Goal: Find specific page/section: Find specific page/section

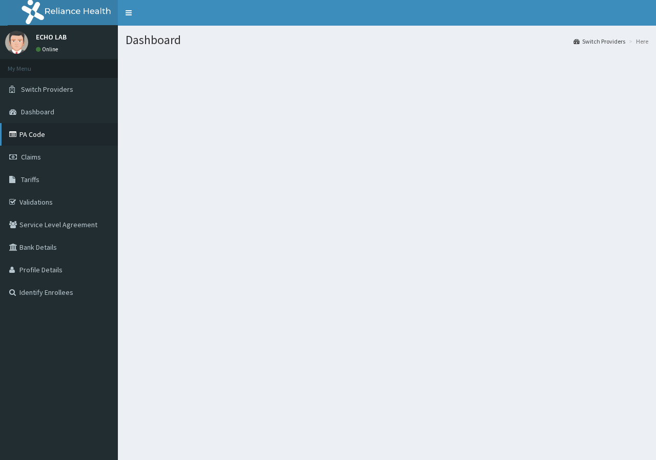
click at [34, 135] on link "PA Code" at bounding box center [59, 134] width 118 height 23
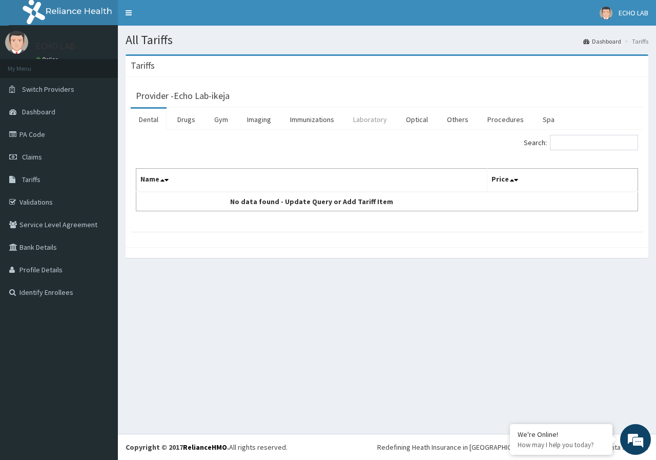
click at [364, 121] on link "Laboratory" at bounding box center [370, 120] width 50 height 22
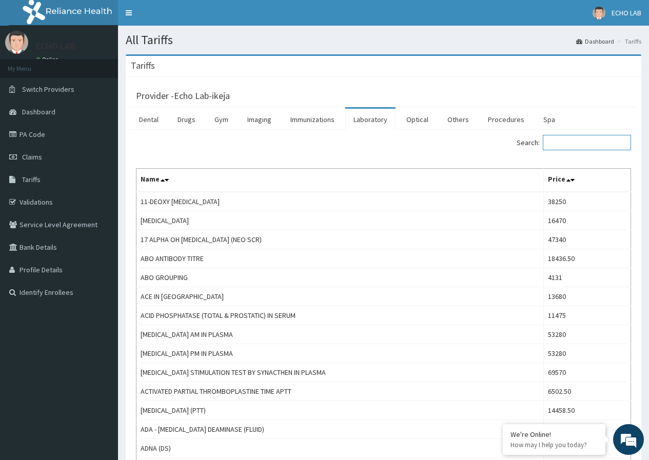
click at [569, 141] on input "Search:" at bounding box center [587, 142] width 88 height 15
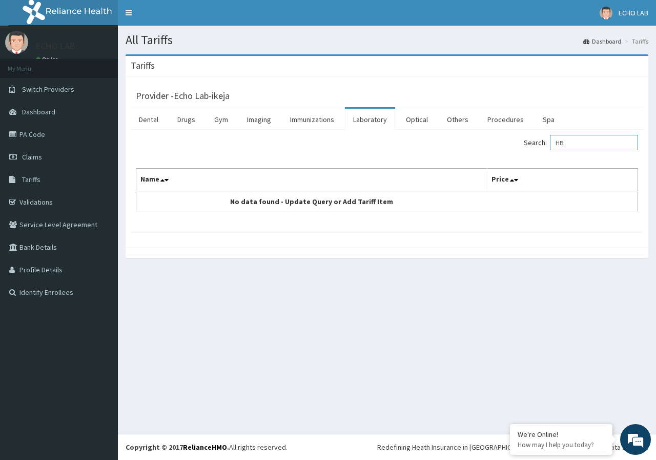
type input "H"
click at [574, 143] on input "AFP" at bounding box center [594, 142] width 88 height 15
type input "HBV"
click at [447, 119] on link "Others" at bounding box center [458, 120] width 38 height 22
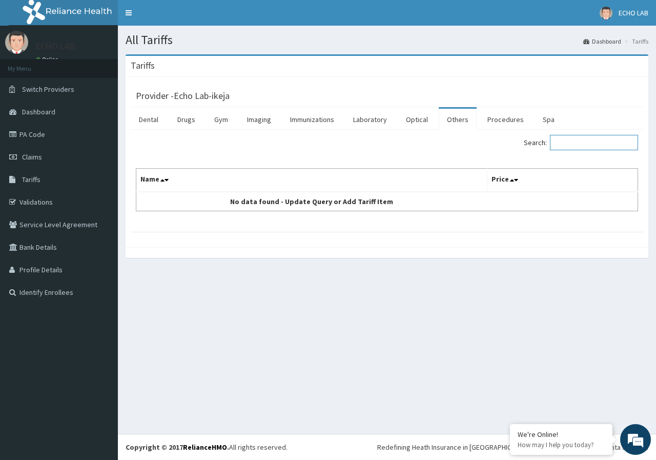
click at [580, 146] on input "Search:" at bounding box center [594, 142] width 88 height 15
click at [580, 146] on input "HBV" at bounding box center [594, 142] width 88 height 15
type input "HBV"
click at [500, 115] on link "Procedures" at bounding box center [506, 120] width 53 height 22
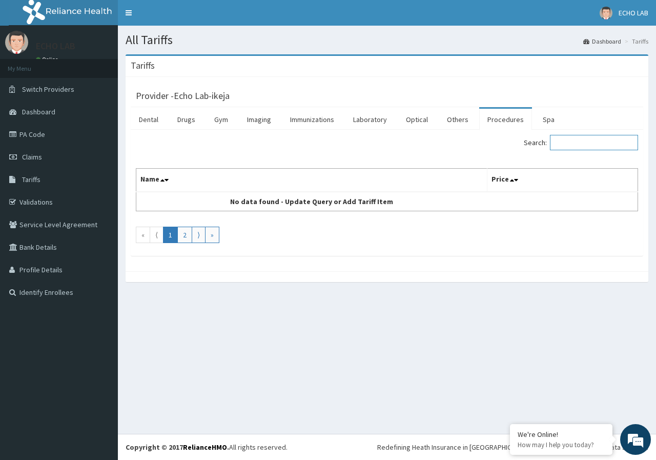
click at [584, 146] on input "Search:" at bounding box center [594, 142] width 88 height 15
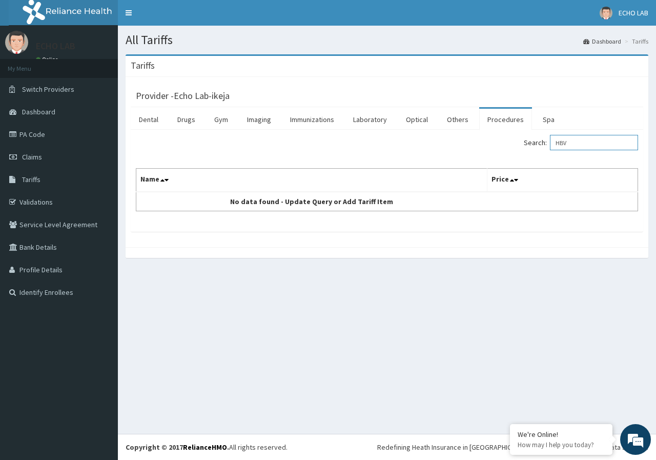
type input "HBV"
click at [48, 130] on link "PA Code" at bounding box center [59, 134] width 118 height 23
click at [585, 140] on input "Search:" at bounding box center [594, 142] width 88 height 15
type input "H"
type input "HEPAT"
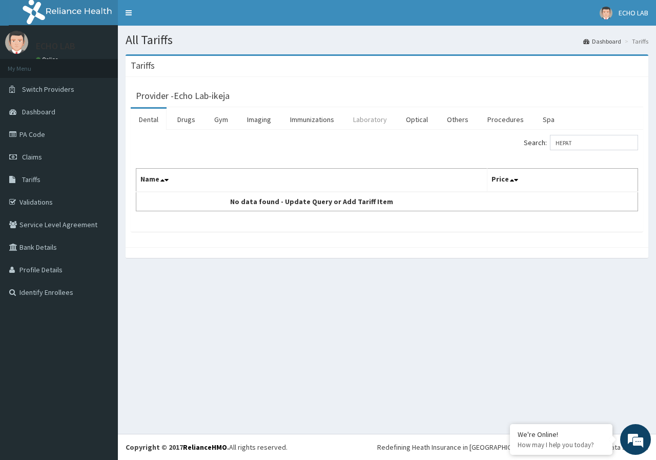
click at [383, 119] on link "Laboratory" at bounding box center [370, 120] width 50 height 22
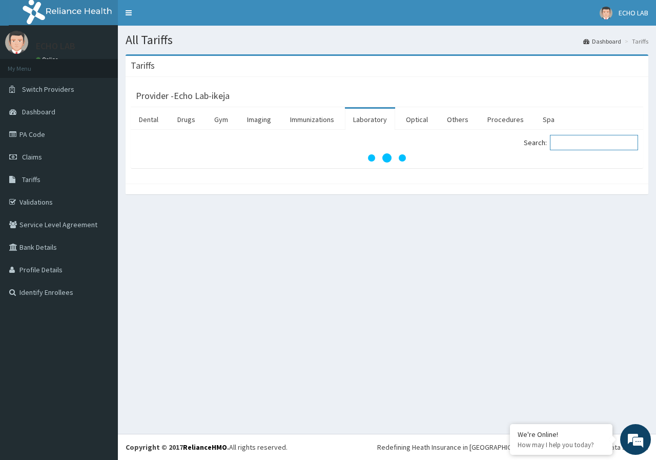
click at [586, 143] on input "Search:" at bounding box center [594, 142] width 88 height 15
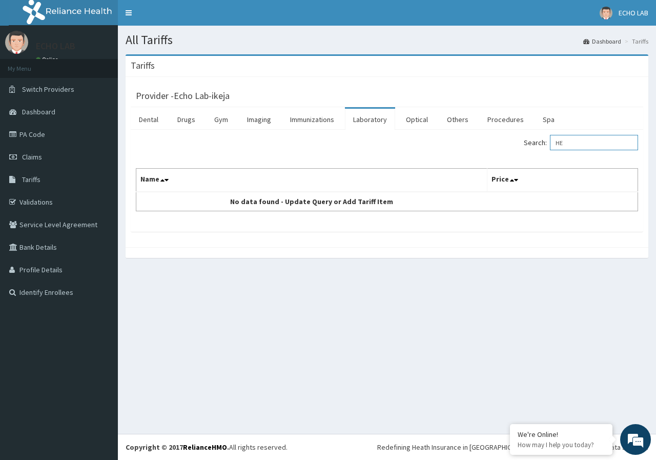
type input "H"
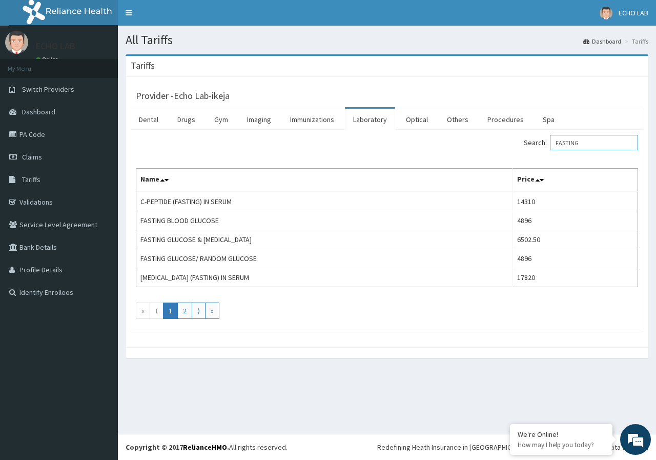
click at [568, 144] on input "FASTING" at bounding box center [594, 142] width 88 height 15
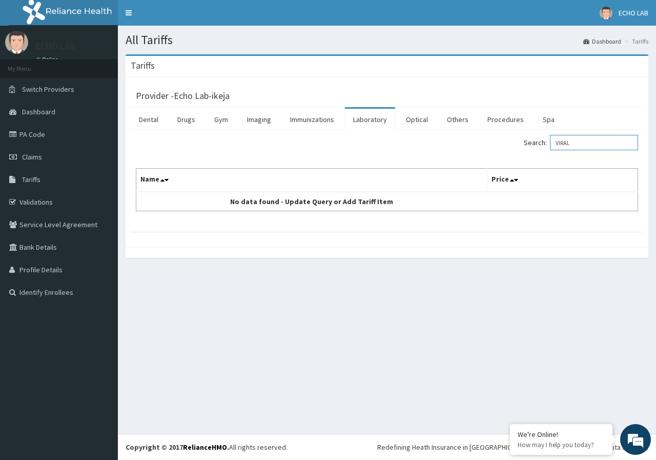
click at [570, 141] on input "VIRAL" at bounding box center [594, 142] width 88 height 15
type input "HBV"
click at [37, 132] on link "PA Code" at bounding box center [59, 134] width 118 height 23
